Goal: Navigation & Orientation: Find specific page/section

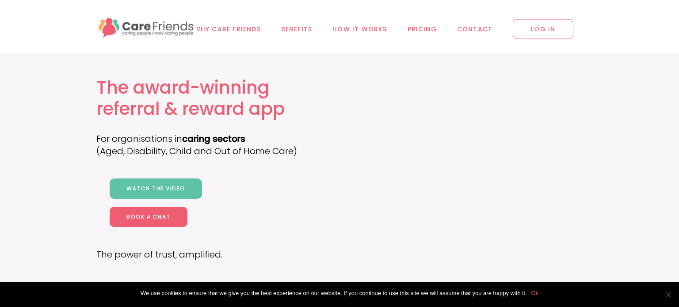
click at [539, 31] on span "LOG IN" at bounding box center [543, 29] width 61 height 20
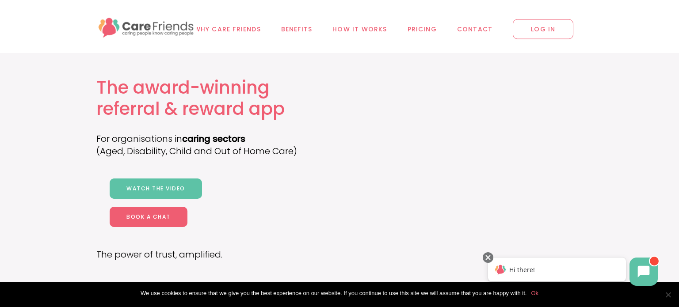
click at [151, 33] on img at bounding box center [146, 27] width 100 height 24
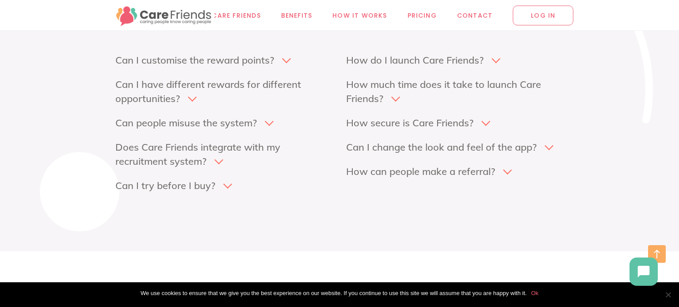
scroll to position [4680, 0]
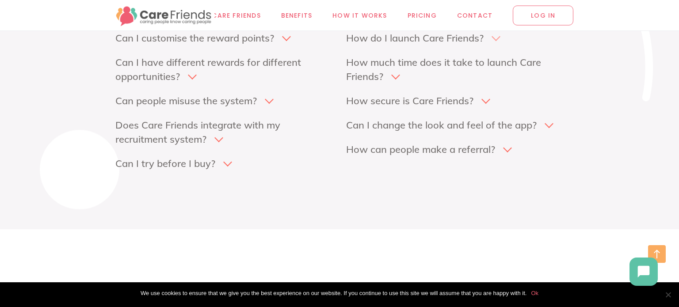
click at [494, 46] on icon at bounding box center [496, 40] width 12 height 12
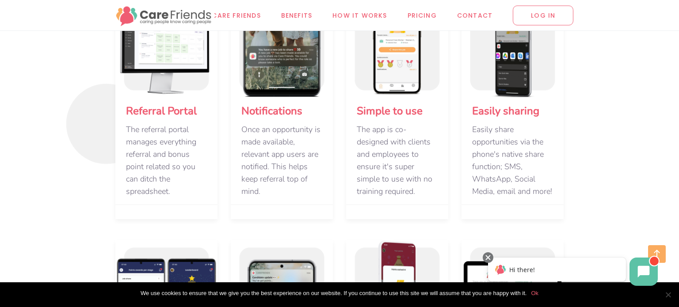
scroll to position [700, 0]
